Goal: Check status: Check status

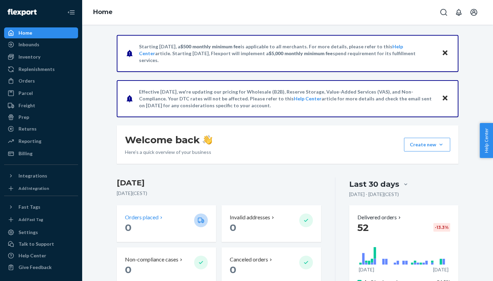
click at [161, 217] on icon at bounding box center [161, 217] width 5 height 5
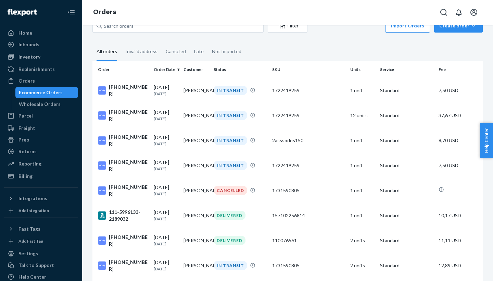
scroll to position [22, 0]
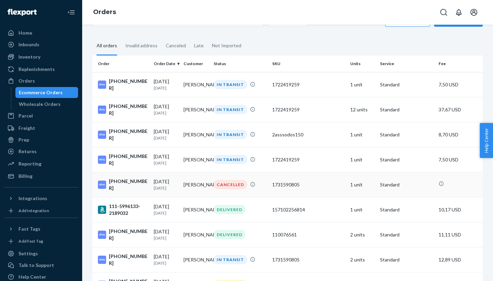
click at [445, 179] on td at bounding box center [459, 184] width 47 height 25
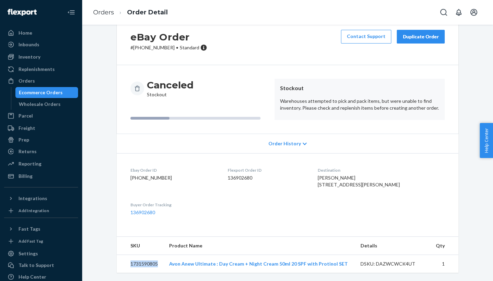
drag, startPoint x: 159, startPoint y: 270, endPoint x: 124, endPoint y: 262, distance: 36.7
click at [124, 262] on td "1731590805" at bounding box center [140, 264] width 47 height 18
copy td "1731590805"
click at [33, 61] on div "Inventory" at bounding box center [41, 57] width 73 height 10
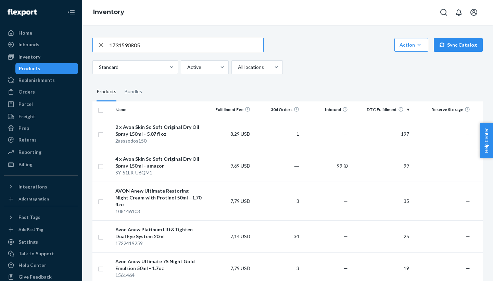
type input "1731590805"
